Goal: Check status

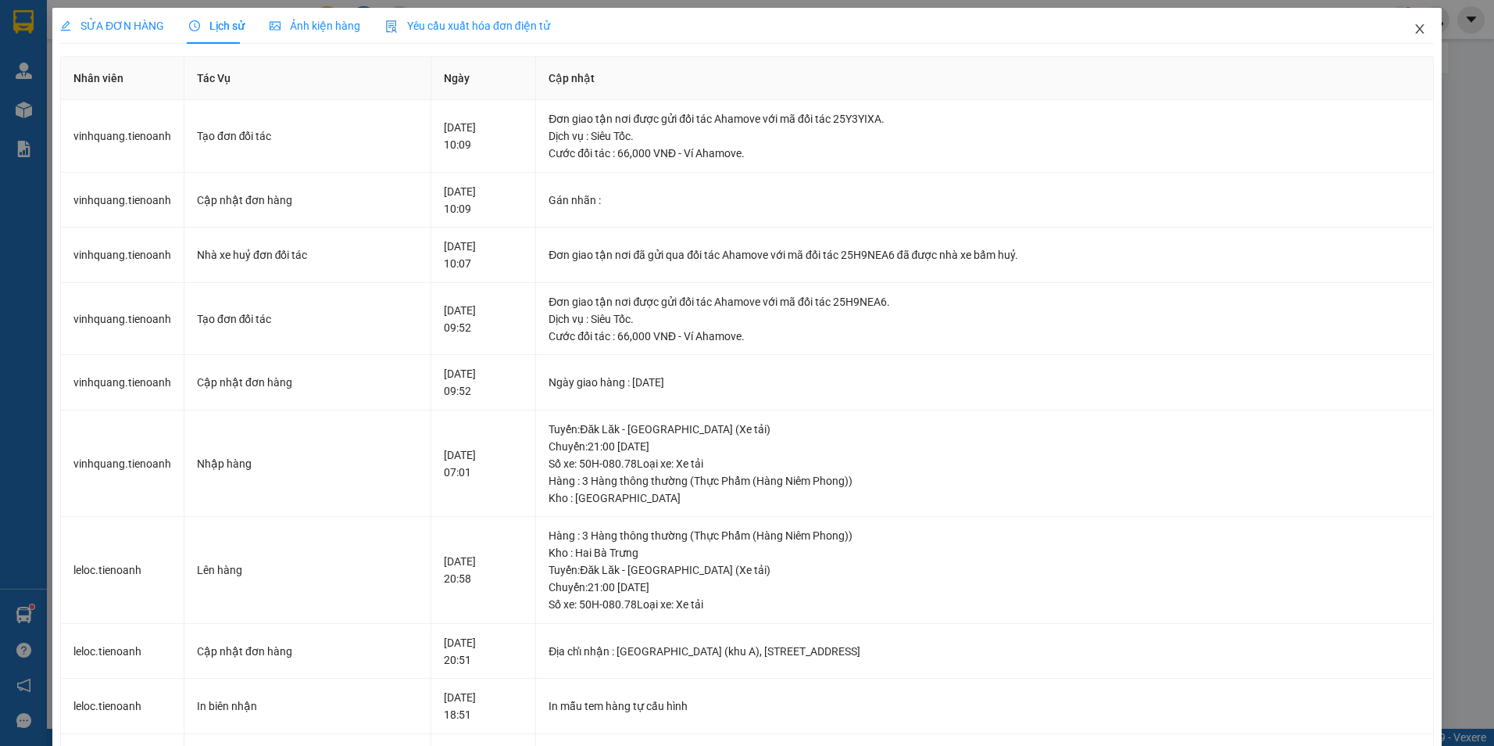
click at [1414, 30] on icon "close" at bounding box center [1420, 29] width 13 height 13
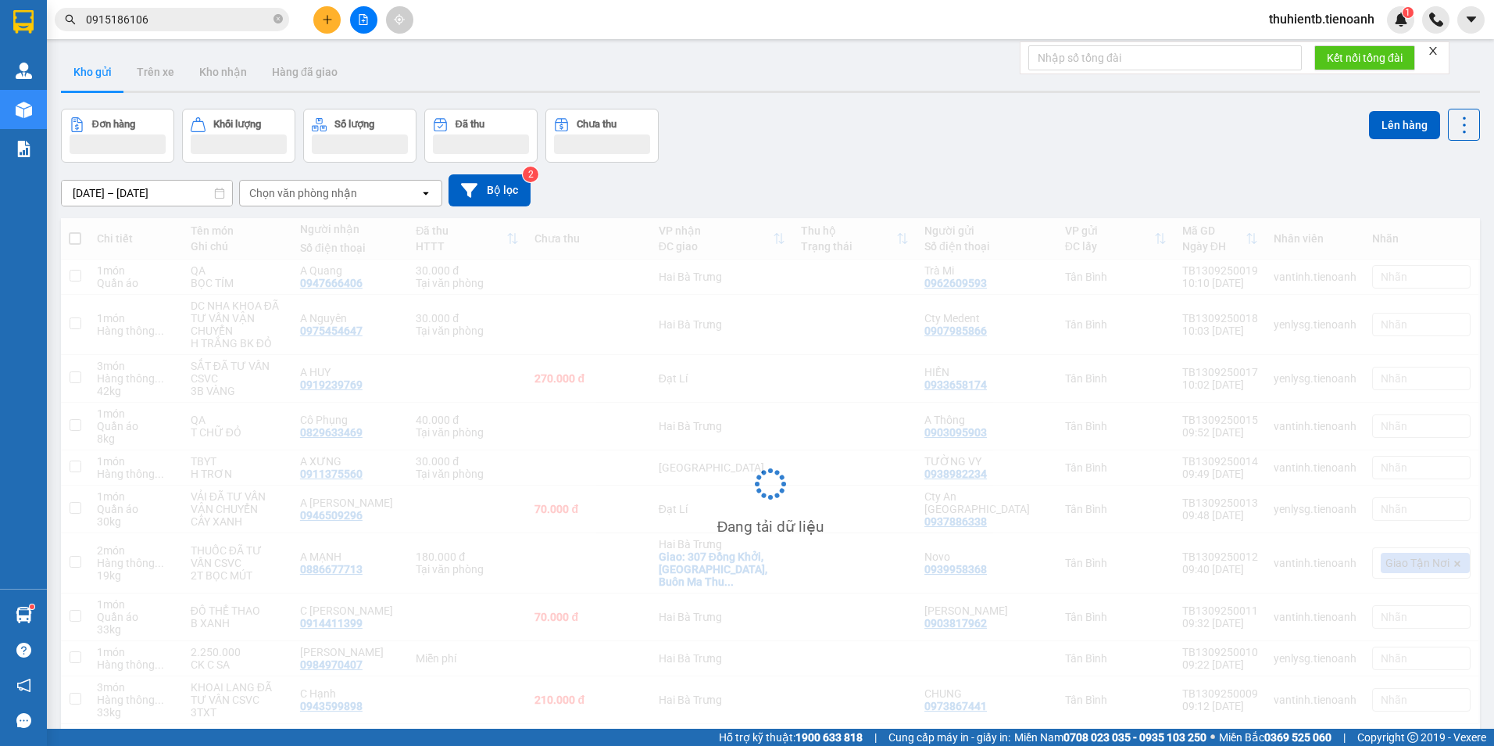
drag, startPoint x: 161, startPoint y: 27, endPoint x: 136, endPoint y: 71, distance: 51.1
click at [159, 24] on input "0915186106" at bounding box center [178, 19] width 184 height 17
click at [157, 20] on input "0915186106" at bounding box center [178, 19] width 184 height 17
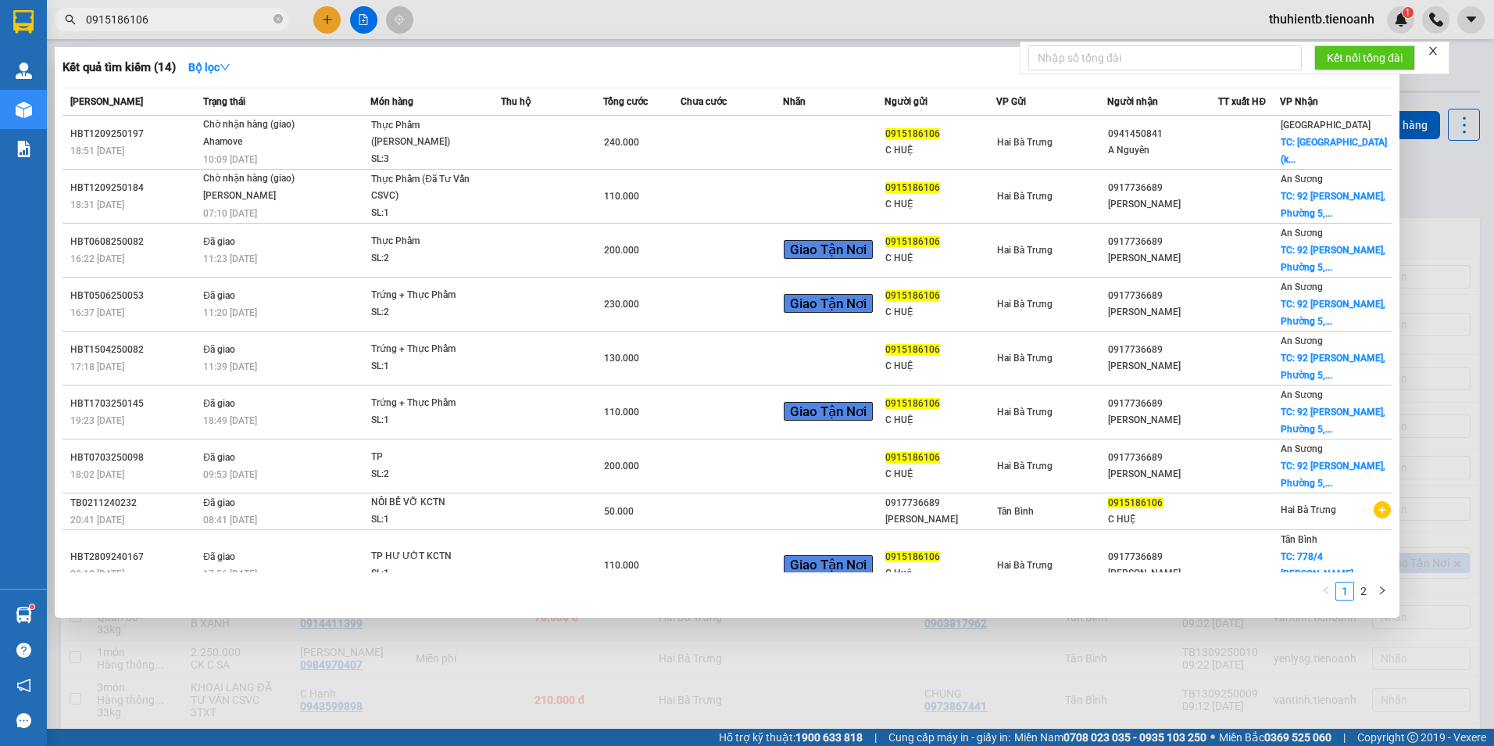
click at [129, 26] on input "0915186106" at bounding box center [178, 19] width 184 height 17
paste input "87905938"
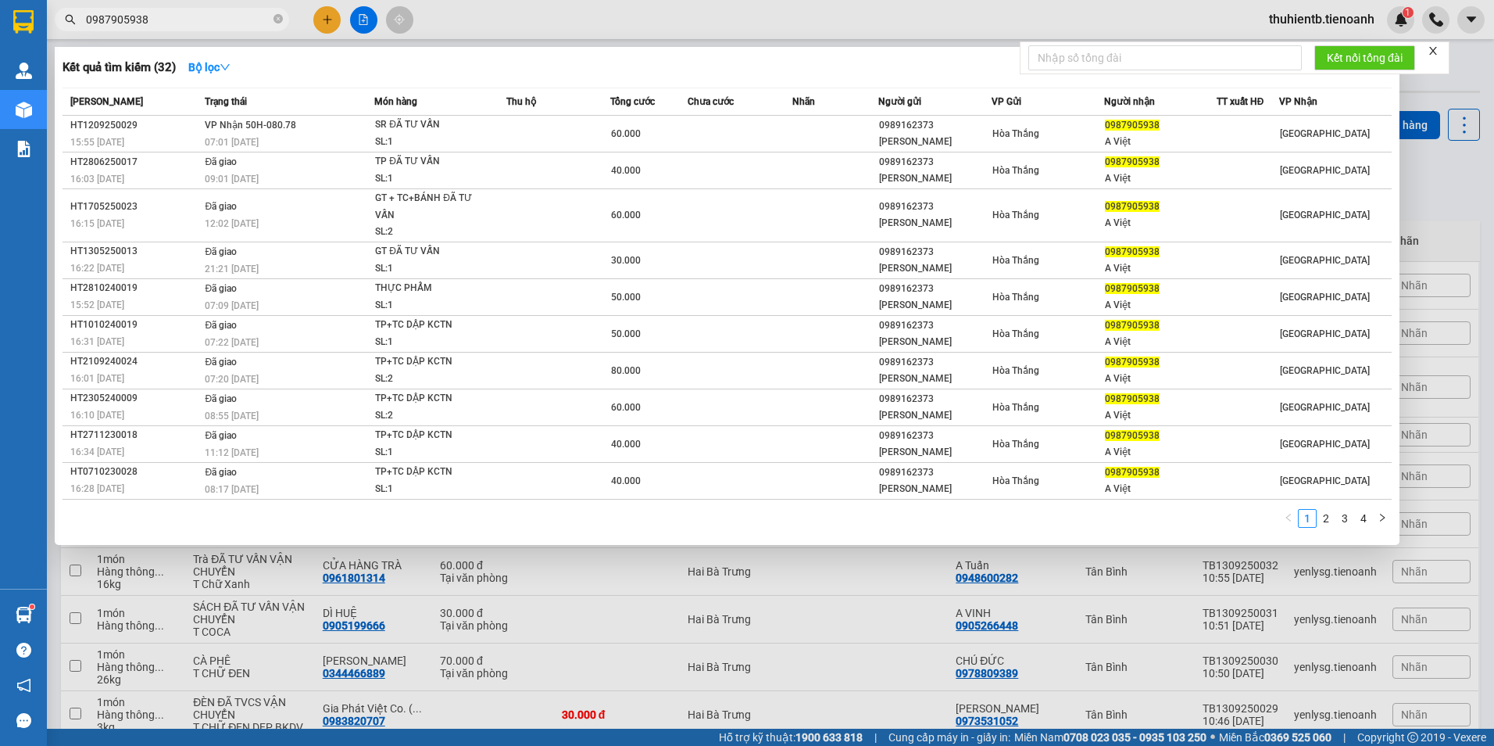
type input "0987905938"
